Goal: Task Accomplishment & Management: Complete application form

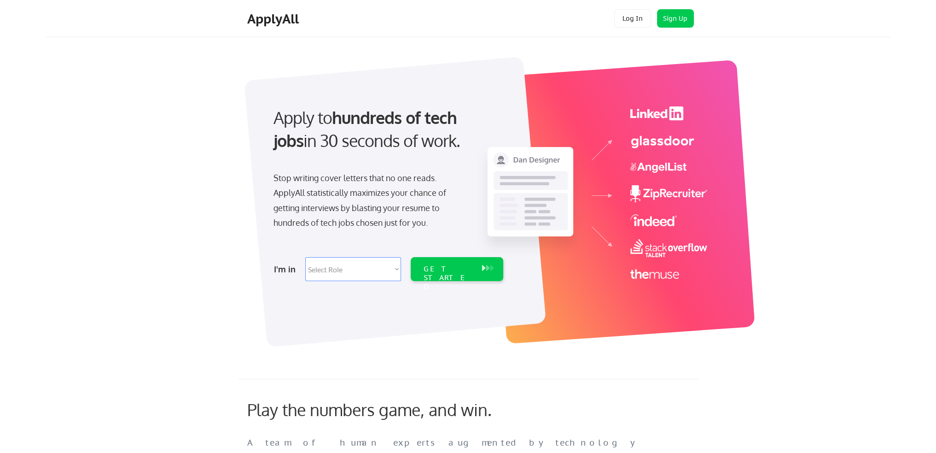
click at [343, 270] on select "Select Role Software Engineering Product Management Customer Success Sales UI/U…" at bounding box center [353, 269] width 96 height 24
select select ""data_science___analytics""
click at [305, 257] on select "Select Role Software Engineering Product Management Customer Success Sales UI/U…" at bounding box center [353, 269] width 96 height 24
select select ""data_science___analytics""
click at [464, 262] on div "GET STARTED" at bounding box center [448, 269] width 58 height 24
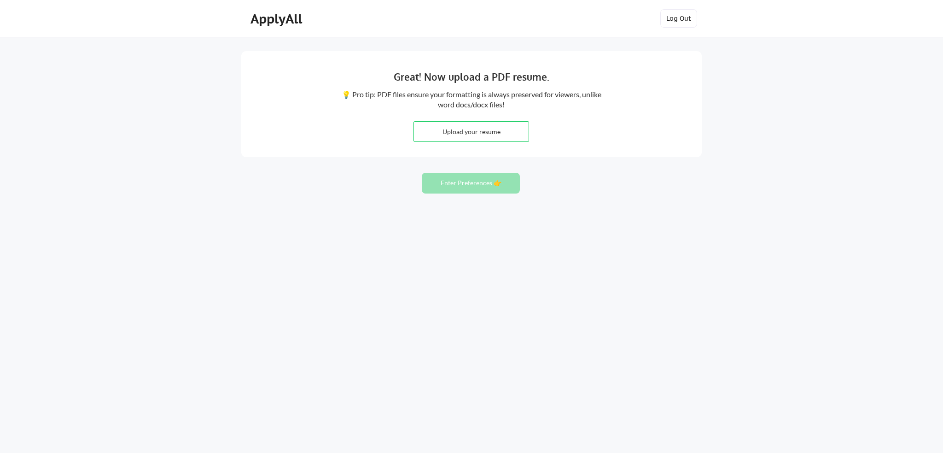
click at [490, 132] on input "file" at bounding box center [471, 132] width 115 height 20
type input "C:\fakepath\[PERSON_NAME] Resume.pdf"
click at [477, 181] on button "Enter Preferences 👉" at bounding box center [471, 183] width 98 height 21
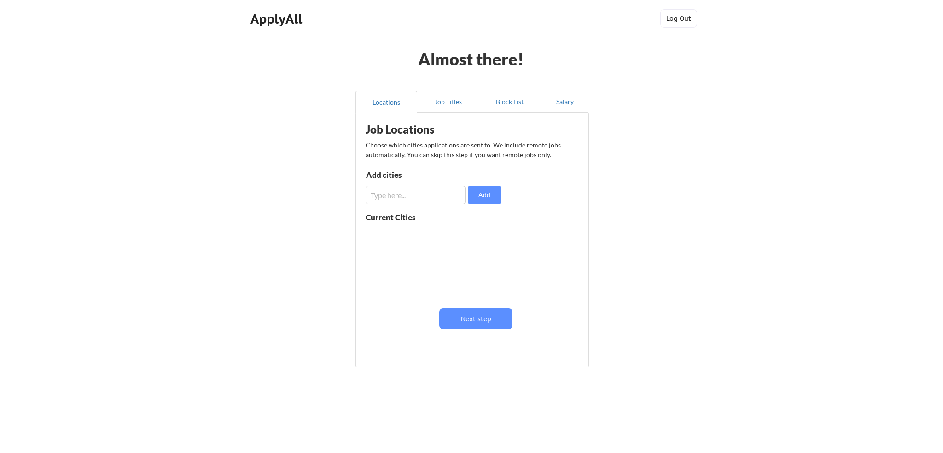
click at [446, 198] on input "input" at bounding box center [416, 195] width 100 height 18
type input "Laurel, md"
click at [490, 188] on button "Add" at bounding box center [484, 195] width 32 height 18
click at [430, 198] on input "input" at bounding box center [416, 195] width 100 height 18
type input "Columbia, MD"
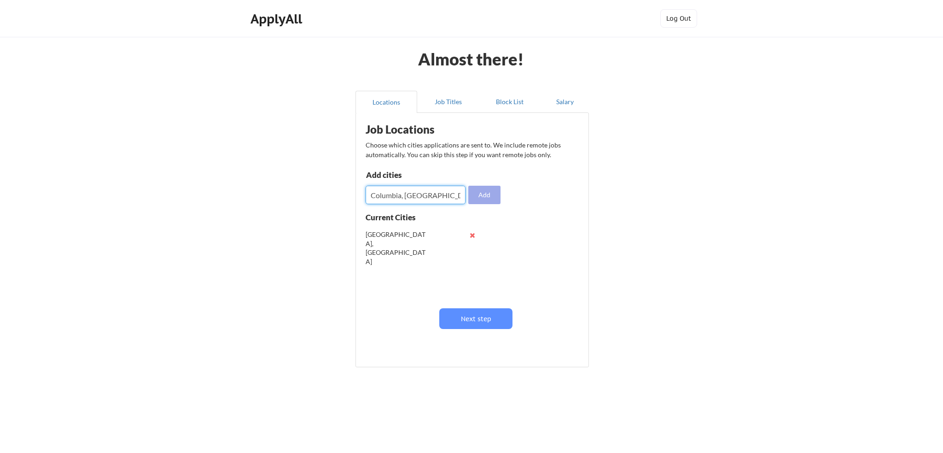
click at [494, 189] on button "Add" at bounding box center [484, 195] width 32 height 18
click at [419, 200] on input "input" at bounding box center [416, 195] width 100 height 18
type input "Rickville, MD"
click at [496, 190] on button "Add" at bounding box center [484, 195] width 32 height 18
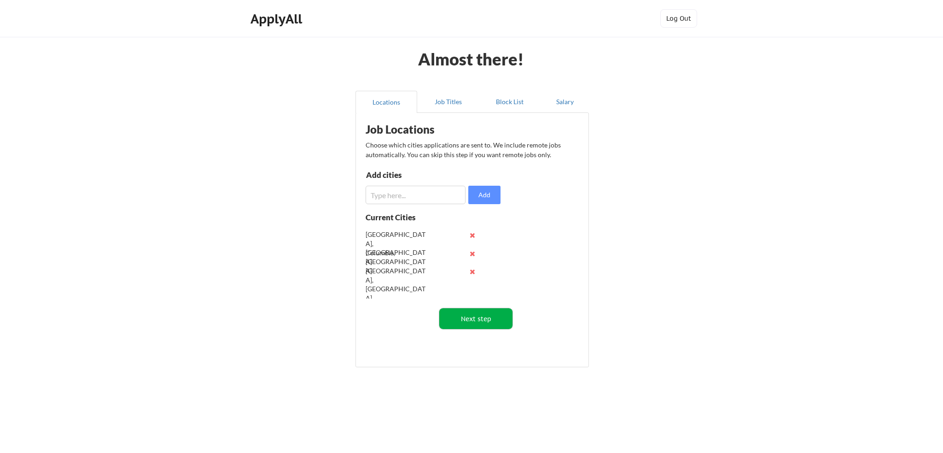
click at [469, 319] on button "Next step" at bounding box center [475, 318] width 73 height 21
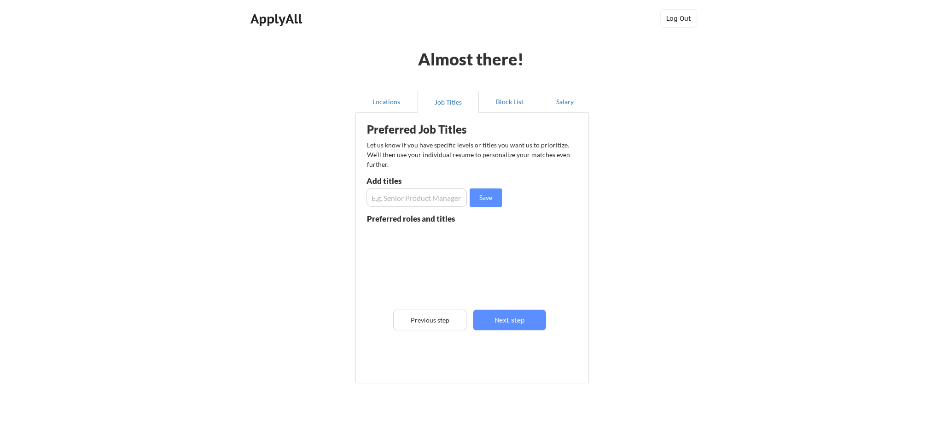
click at [421, 196] on input "input" at bounding box center [416, 197] width 100 height 18
type input "Sr. Data Scientist"
click at [478, 195] on button "Save" at bounding box center [486, 197] width 32 height 18
click at [408, 195] on input "input" at bounding box center [416, 197] width 100 height 18
type input "Sr. Data Analyst"
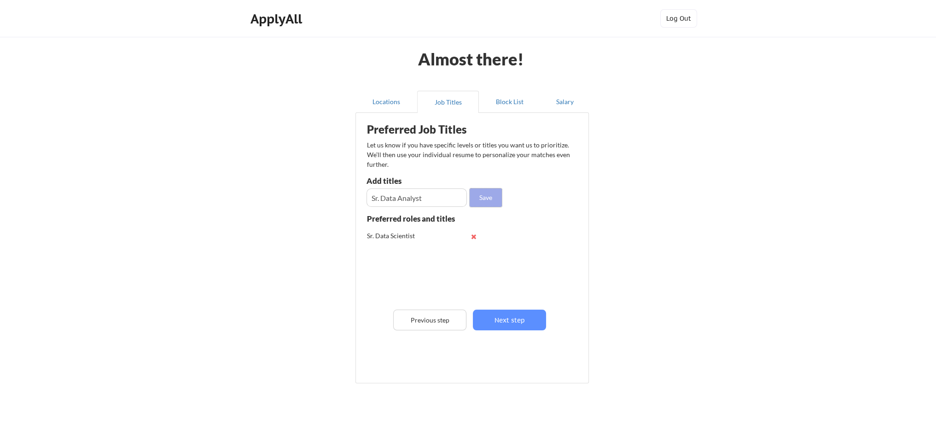
click at [492, 198] on button "Save" at bounding box center [486, 197] width 32 height 18
click at [421, 196] on input "input" at bounding box center [416, 197] width 100 height 18
click at [423, 199] on input "input" at bounding box center [416, 197] width 100 height 18
type input "Medical Economy Analyst"
click at [483, 196] on button "Save" at bounding box center [486, 197] width 32 height 18
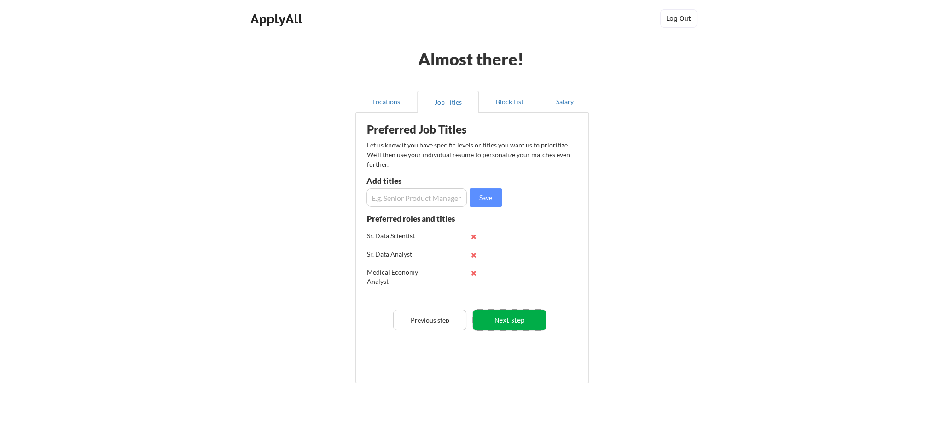
click at [519, 315] on button "Next step" at bounding box center [509, 319] width 73 height 21
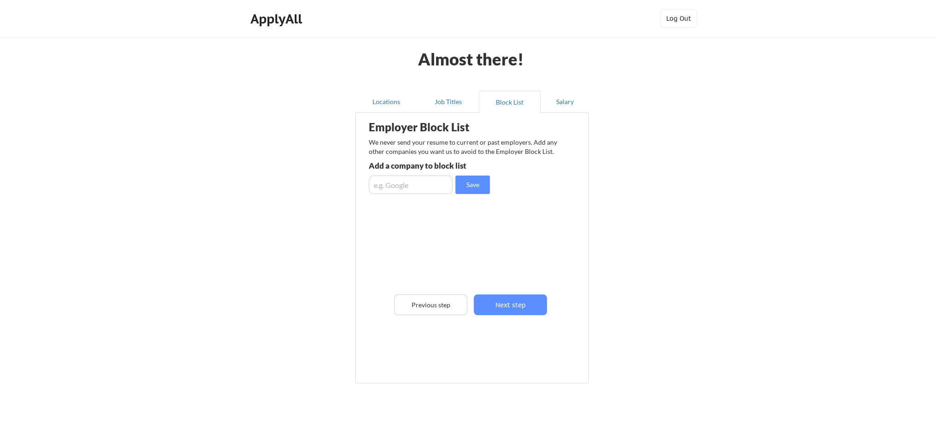
click at [413, 185] on input "input" at bounding box center [411, 184] width 84 height 18
type input "Amazon"
click at [483, 191] on button "Save" at bounding box center [472, 184] width 35 height 18
click at [406, 189] on input "input" at bounding box center [411, 184] width 84 height 18
type input "Gooogle"
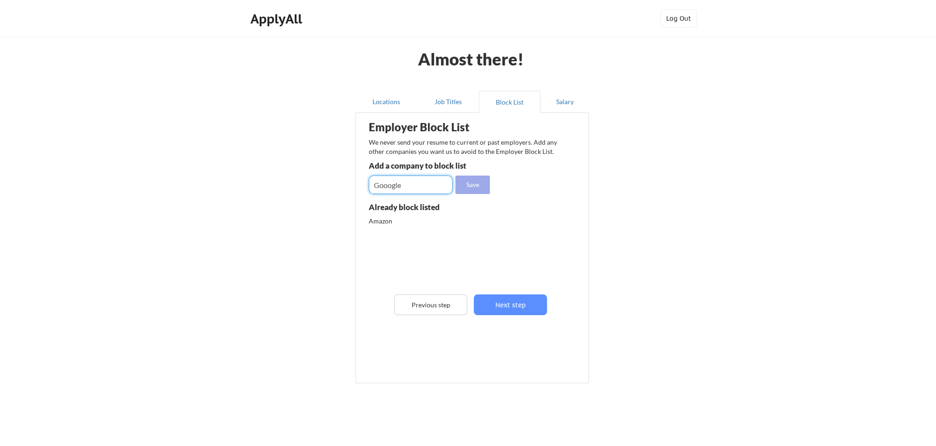
click at [469, 187] on button "Save" at bounding box center [472, 184] width 35 height 18
click at [524, 301] on button "Next step" at bounding box center [510, 304] width 73 height 21
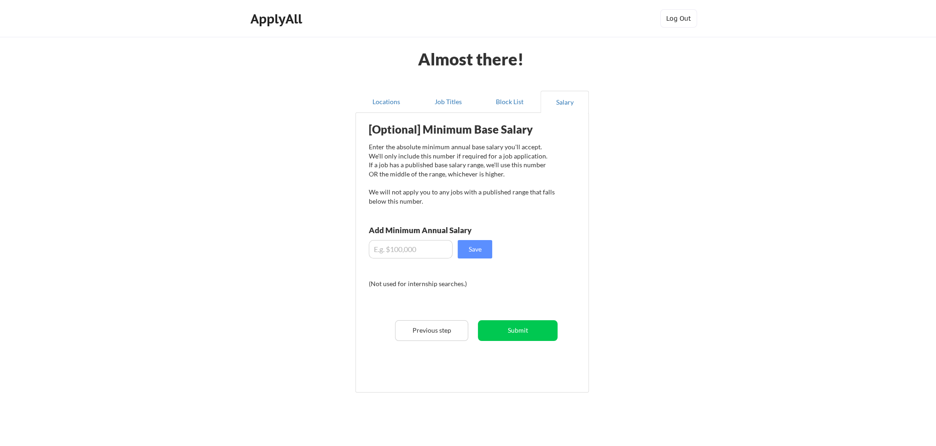
click at [425, 247] on input "input" at bounding box center [411, 249] width 84 height 18
type input "$160,000"
click at [465, 246] on button "Save" at bounding box center [475, 249] width 35 height 18
click at [519, 332] on button "Submit" at bounding box center [518, 330] width 80 height 21
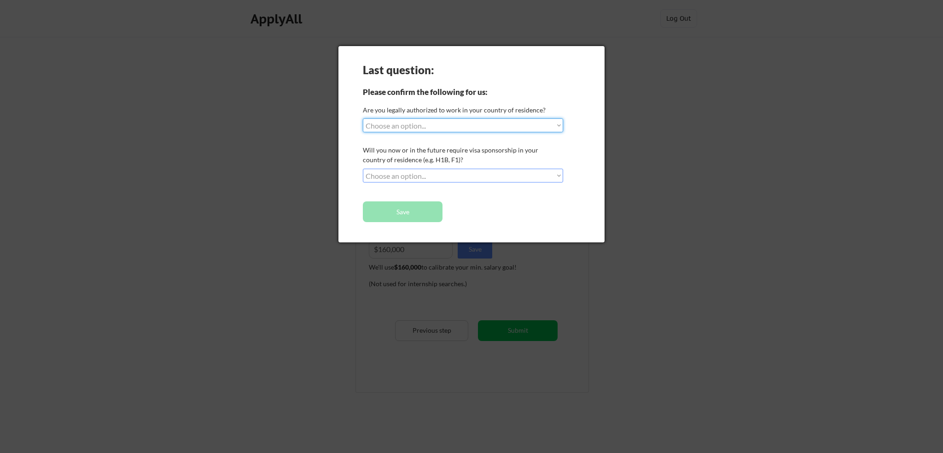
click at [437, 124] on select "Choose an option... Yes, I am a US Citizen Yes, I am a Canadian Citizen Yes, I …" at bounding box center [463, 125] width 200 height 14
select select ""yes__i_am_a_us_citizen""
click at [363, 118] on select "Choose an option... Yes, I am a US Citizen Yes, I am a Canadian Citizen Yes, I …" at bounding box center [463, 125] width 200 height 14
click at [411, 175] on select "Choose an option... No, I will not need sponsorship Yes, I will need sponsorship" at bounding box center [463, 176] width 200 height 14
select select ""no__i_will_not_need_sponsorship""
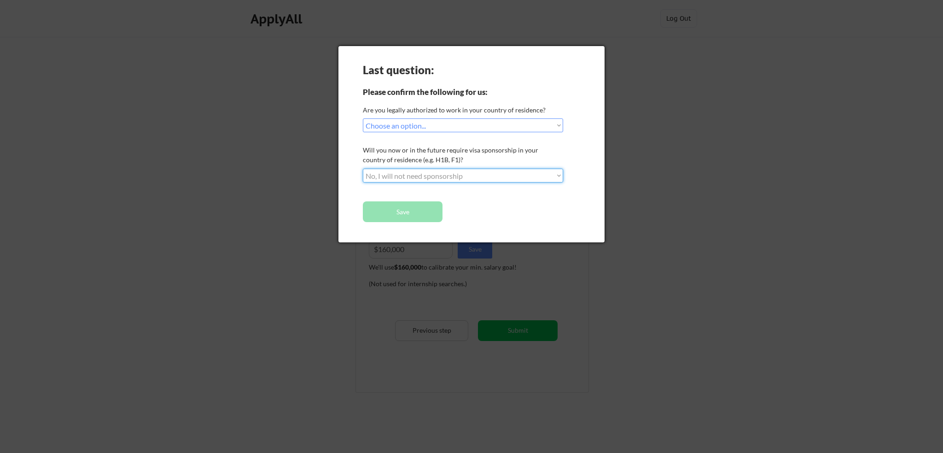
click at [363, 169] on select "Choose an option... No, I will not need sponsorship Yes, I will need sponsorship" at bounding box center [463, 176] width 200 height 14
click at [403, 210] on button "Save" at bounding box center [403, 211] width 80 height 21
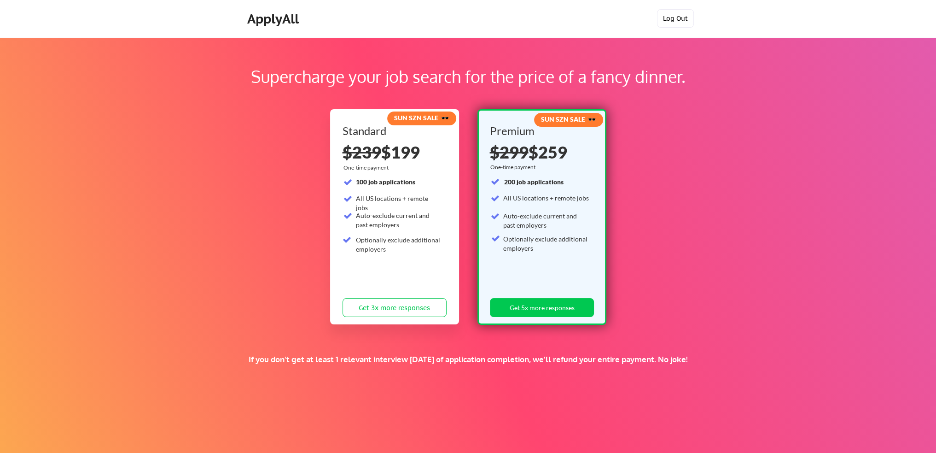
click at [668, 20] on button "Log Out" at bounding box center [675, 18] width 37 height 18
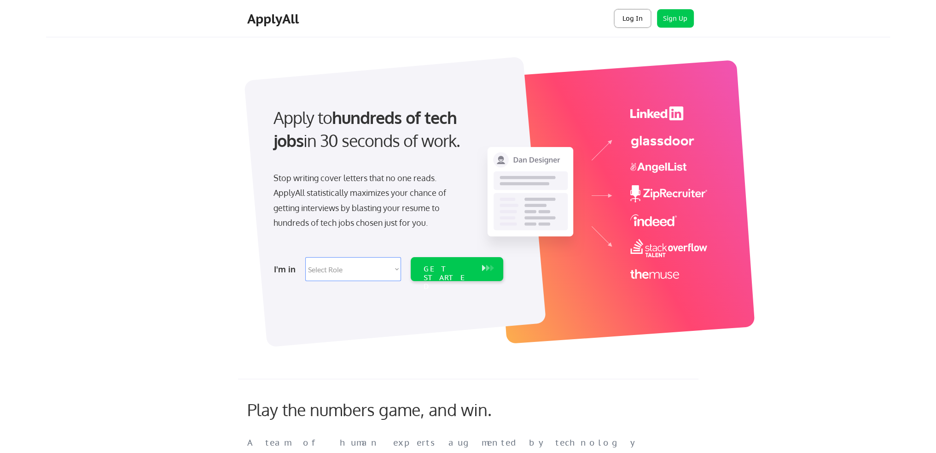
click at [629, 17] on button "Log In" at bounding box center [632, 18] width 37 height 18
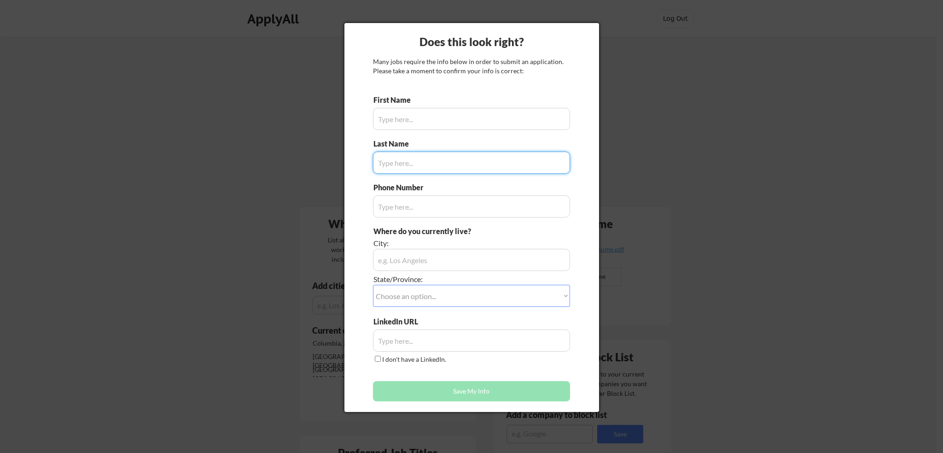
click at [436, 119] on input "input" at bounding box center [471, 119] width 197 height 22
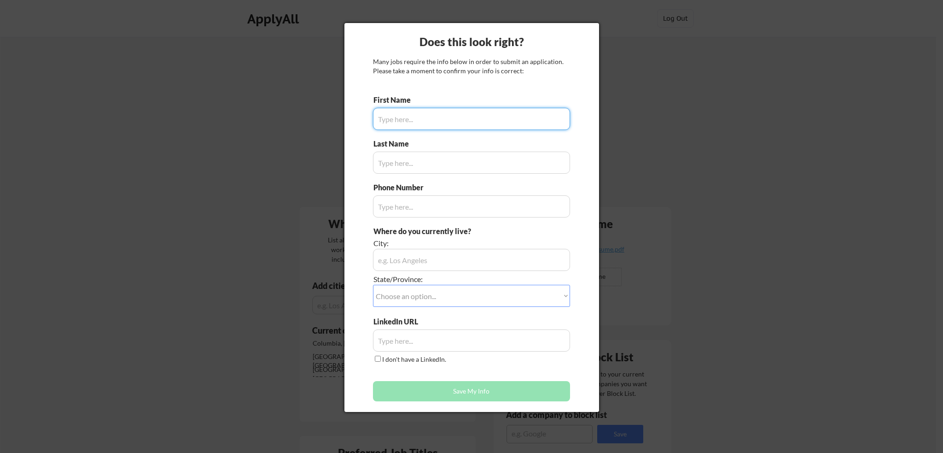
click at [435, 120] on input "input" at bounding box center [471, 119] width 197 height 22
type input "Zoltan"
click at [448, 158] on input "input" at bounding box center [471, 162] width 197 height 22
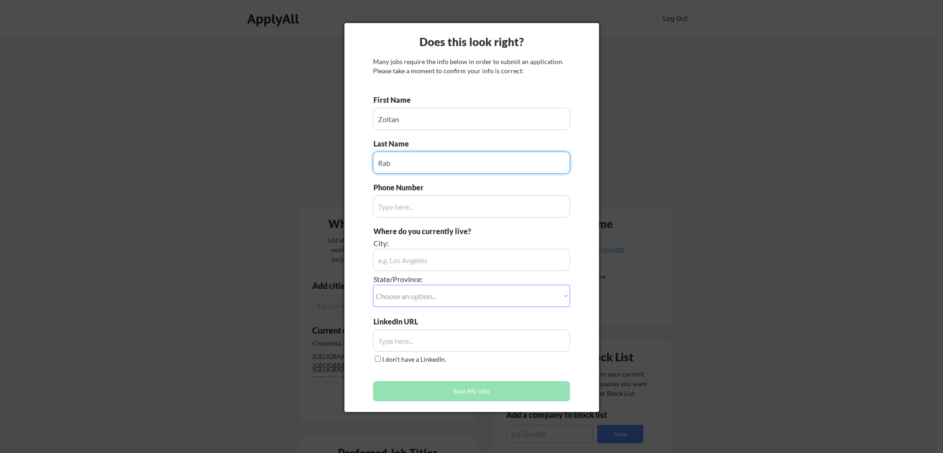
type input "Rab"
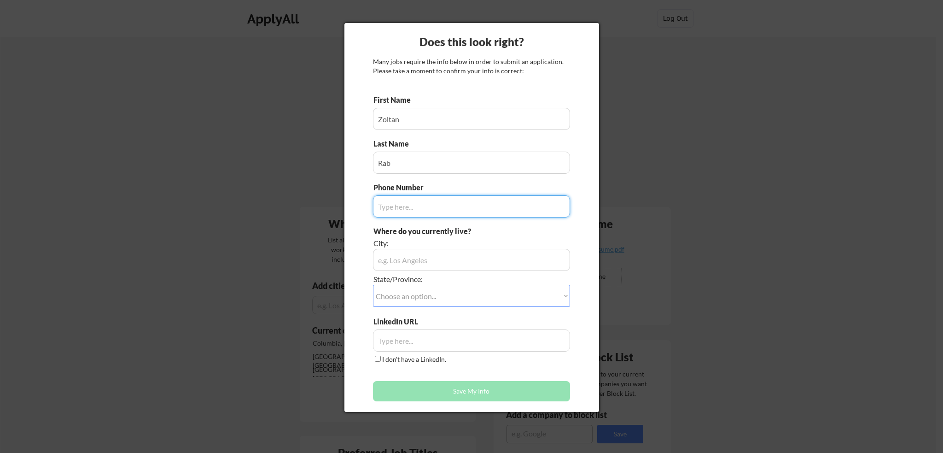
click at [425, 208] on input "input" at bounding box center [471, 206] width 197 height 22
type input "3367821048"
click at [428, 263] on input "input" at bounding box center [471, 260] width 197 height 22
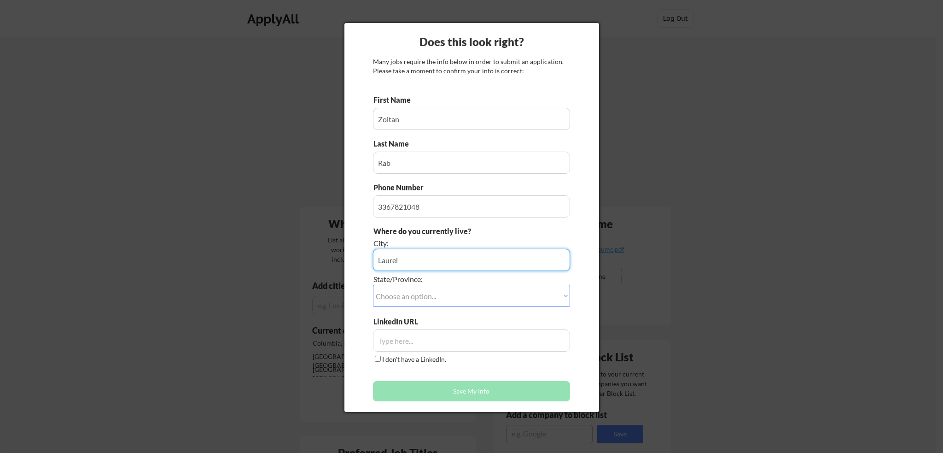
type input "Laurel"
click at [419, 300] on select "Choose an option... Other/Not Applicable Alabama Alaska Alberta Arizona Arkansa…" at bounding box center [471, 296] width 197 height 22
select select ""Maryland""
click at [373, 285] on select "Choose an option... Other/Not Applicable Alabama Alaska Alberta Arizona Arkansa…" at bounding box center [471, 296] width 197 height 22
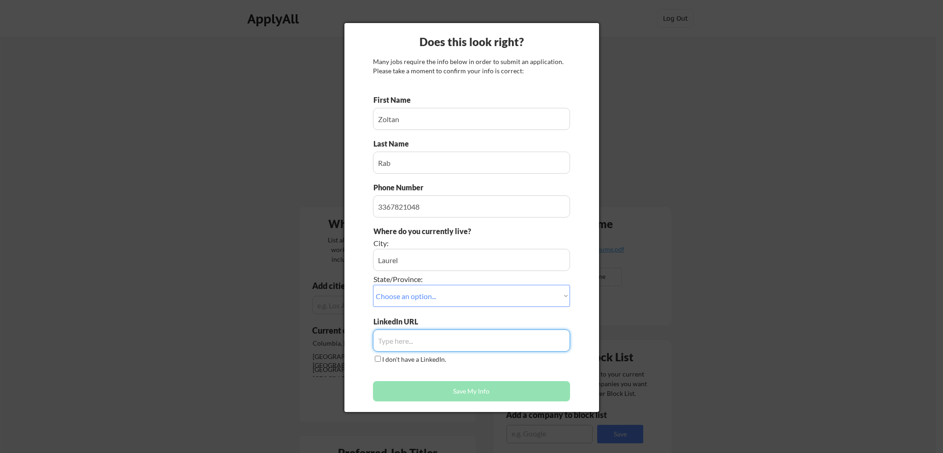
click at [436, 340] on input "input" at bounding box center [471, 340] width 197 height 22
paste input "https://www.linkedin.com/in/zoltan-rab-21676416/"
type input "https://www.linkedin.com/in/zoltan-rab-21676416/"
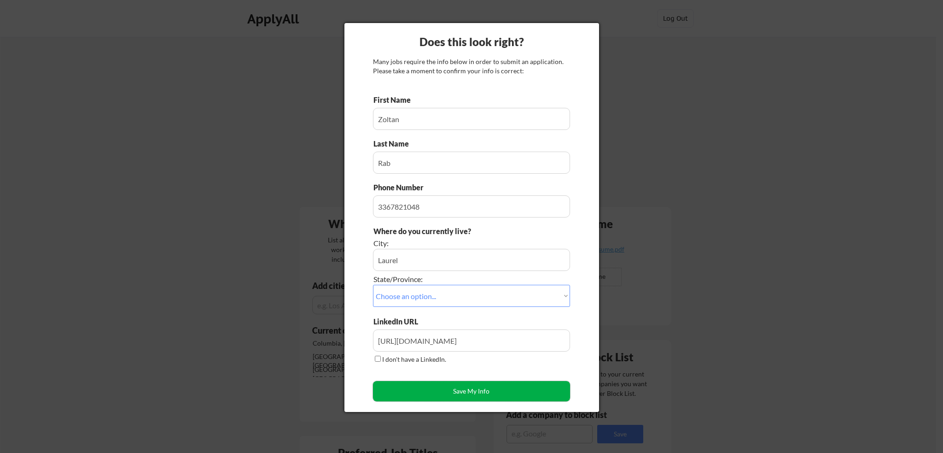
click at [497, 387] on button "Save My Info" at bounding box center [471, 391] width 197 height 20
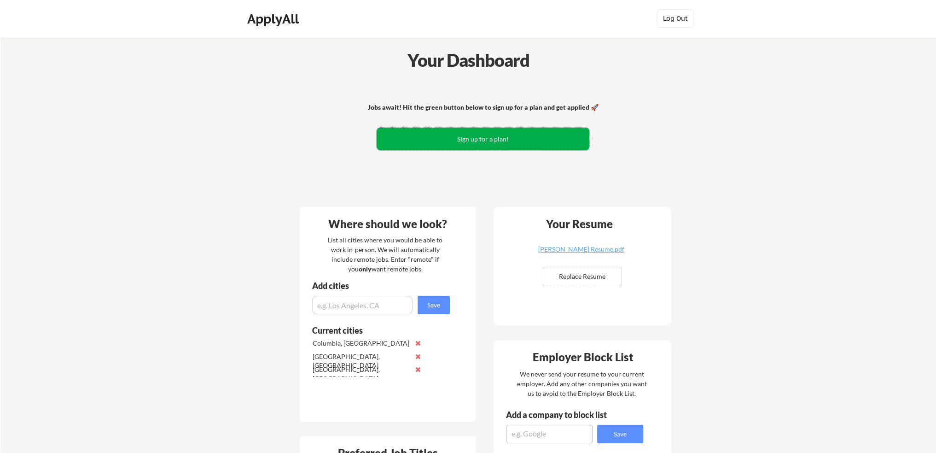
click at [513, 142] on button "Sign up for a plan!" at bounding box center [483, 139] width 213 height 23
